Goal: Obtain resource: Download file/media

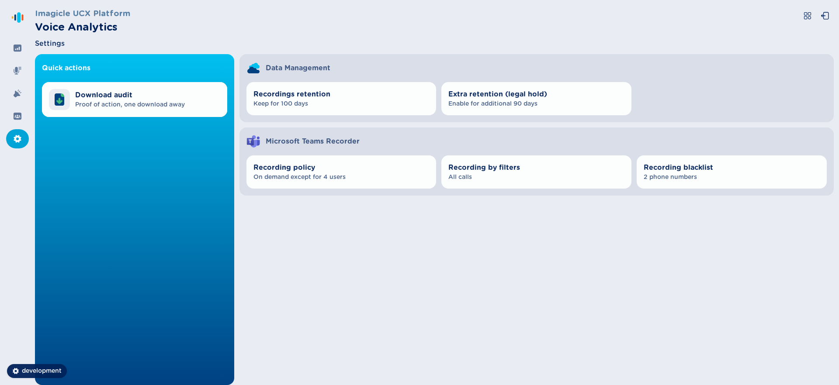
click at [611, 47] on div "Settings" at bounding box center [434, 43] width 799 height 10
click at [10, 115] on div at bounding box center [17, 116] width 23 height 19
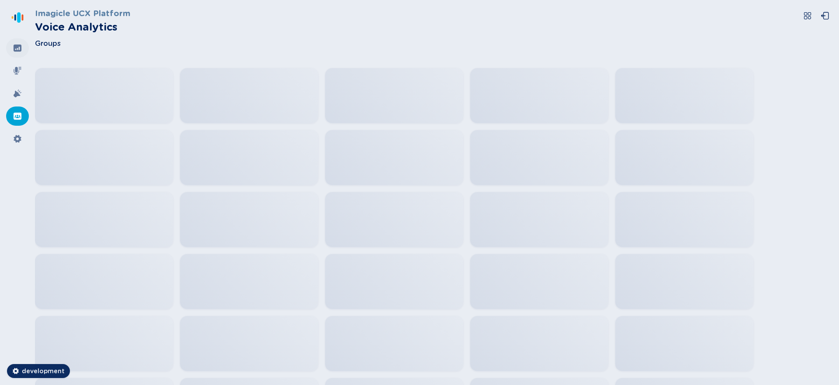
click at [18, 45] on icon at bounding box center [18, 48] width 8 height 7
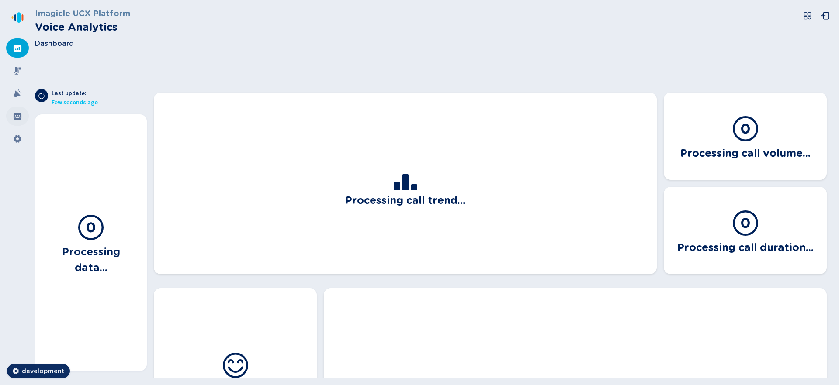
click at [16, 107] on div at bounding box center [17, 116] width 23 height 19
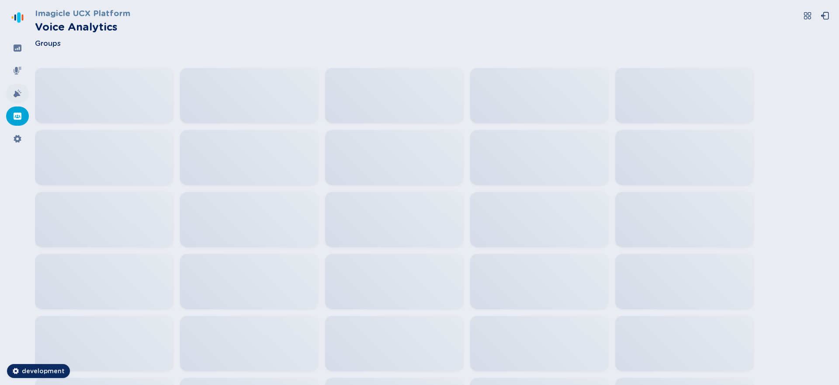
click at [16, 95] on icon at bounding box center [18, 94] width 8 height 8
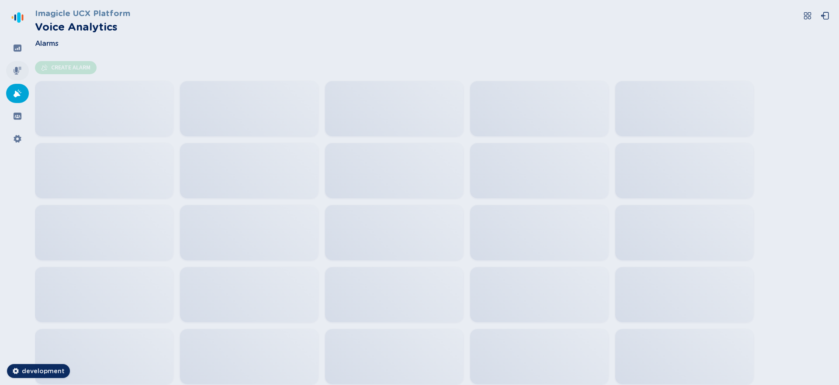
click at [17, 78] on div at bounding box center [17, 70] width 23 height 19
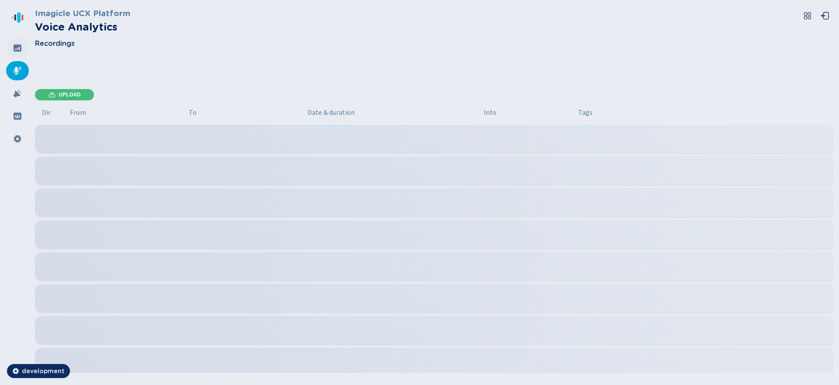
click at [15, 48] on icon at bounding box center [18, 48] width 8 height 7
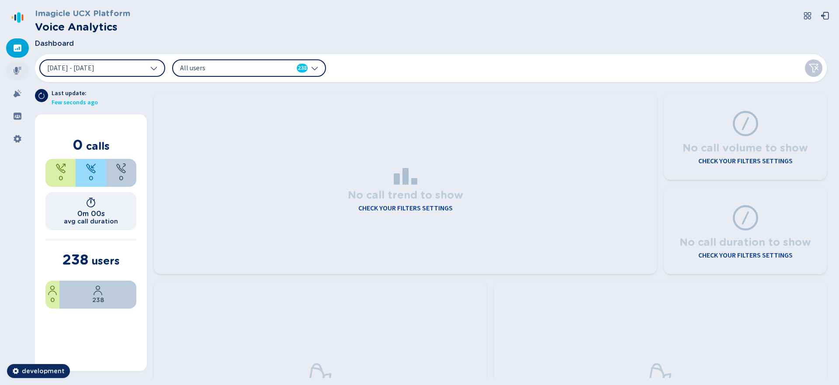
click at [15, 67] on icon at bounding box center [18, 71] width 8 height 8
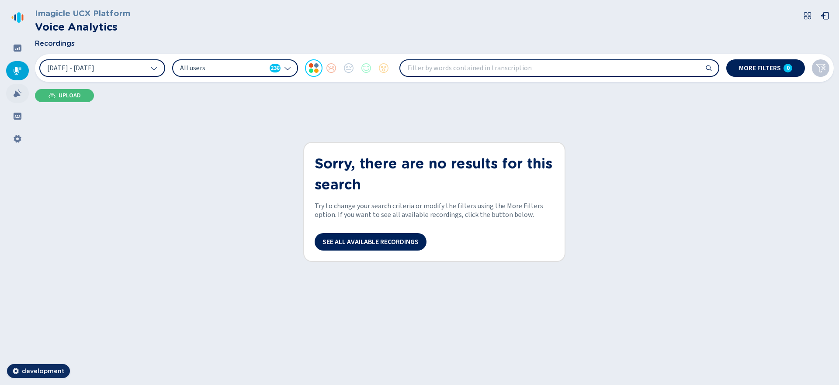
click at [18, 96] on icon at bounding box center [17, 93] width 9 height 9
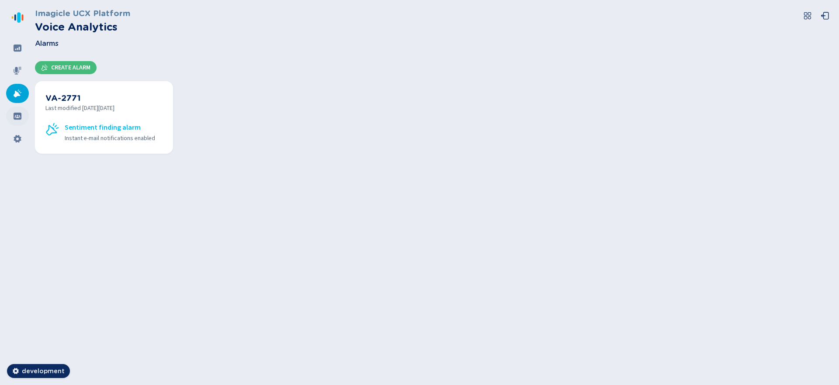
click at [17, 122] on div at bounding box center [17, 116] width 23 height 19
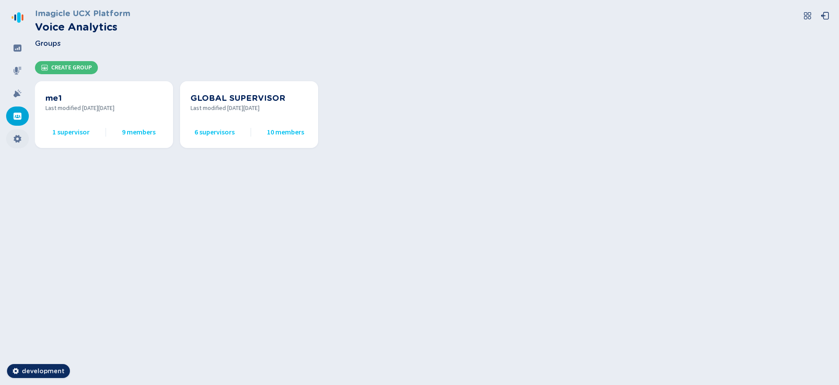
click at [17, 139] on icon at bounding box center [17, 139] width 9 height 9
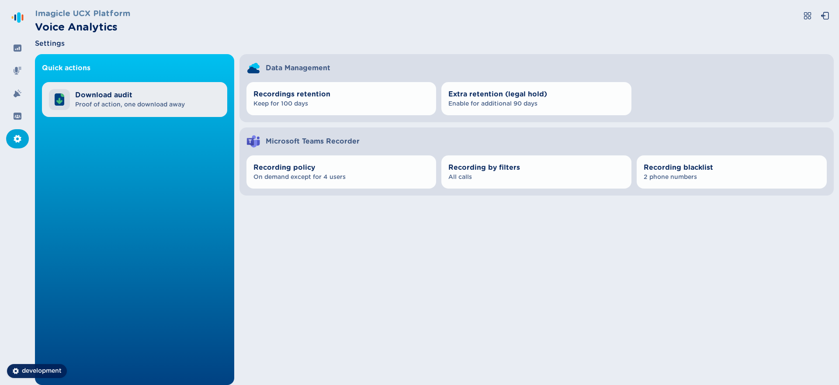
click at [111, 100] on span "Proof of action, one download away" at bounding box center [130, 104] width 110 height 9
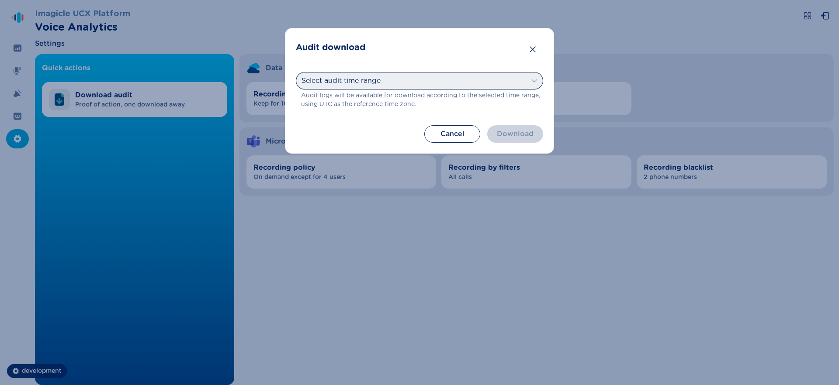
click at [436, 83] on select "Select audit time range [DATE] [DATE] Last 7 days Last 30 days Last month Last …" at bounding box center [419, 80] width 247 height 17
select select "last30days"
click at [296, 72] on select "Select audit time range [DATE] [DATE] Last 7 days Last 30 days Last month Last …" at bounding box center [419, 80] width 247 height 17
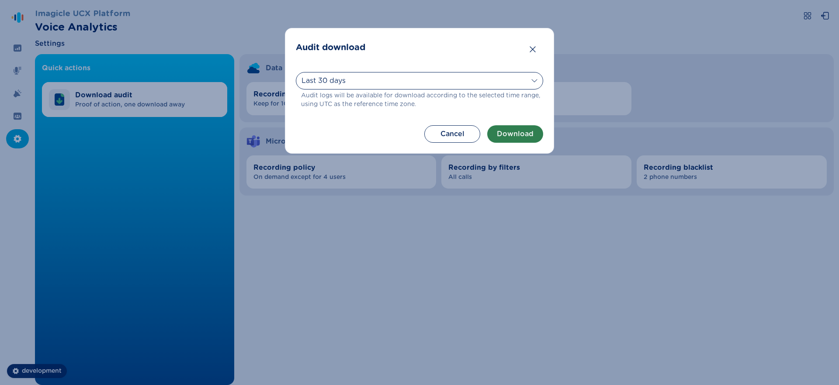
click at [505, 137] on button "Download" at bounding box center [515, 133] width 56 height 17
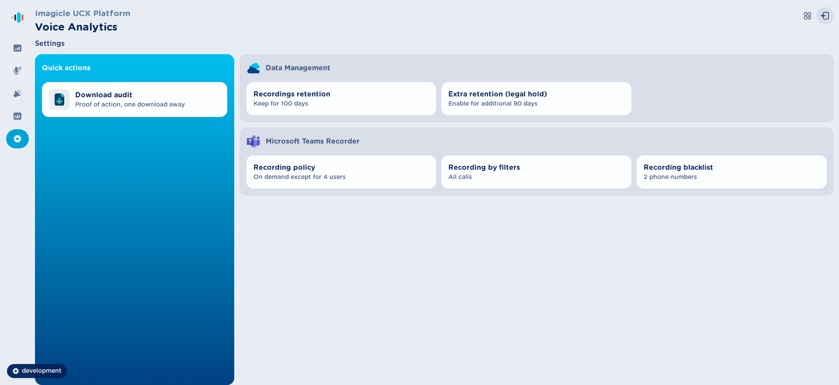
click at [826, 14] on icon at bounding box center [824, 15] width 9 height 9
click at [24, 49] on div at bounding box center [17, 47] width 23 height 19
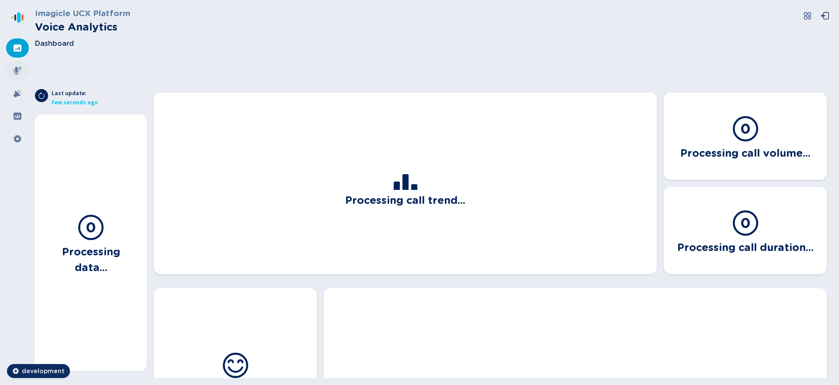
click at [22, 71] on div at bounding box center [17, 70] width 23 height 19
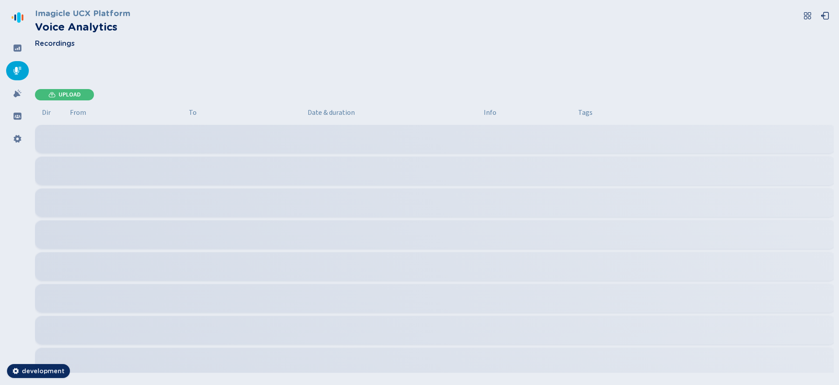
click at [15, 103] on nav at bounding box center [17, 192] width 35 height 385
click at [15, 96] on icon at bounding box center [18, 94] width 8 height 8
